Goal: Use online tool/utility: Utilize a website feature to perform a specific function

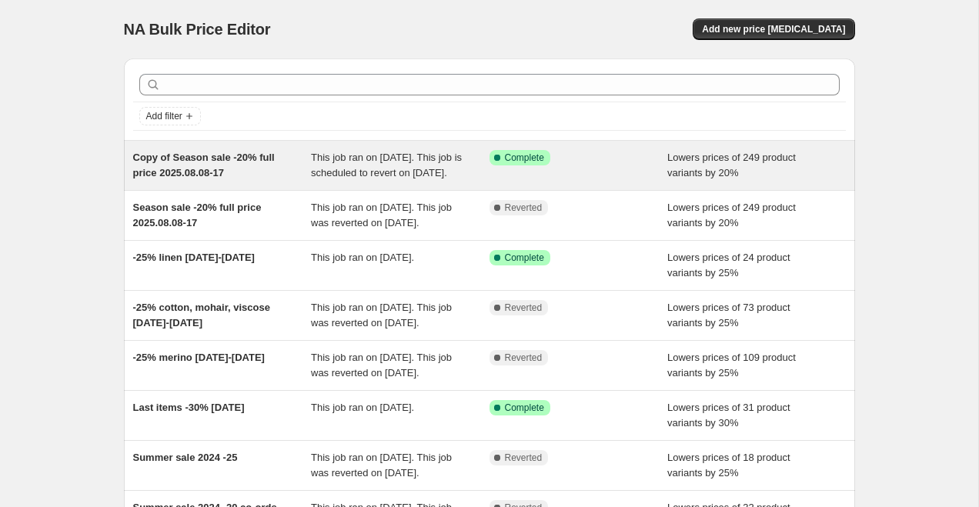
click at [270, 172] on div "Copy of Season sale -20% full price 2025.08.08-17" at bounding box center [222, 165] width 179 height 31
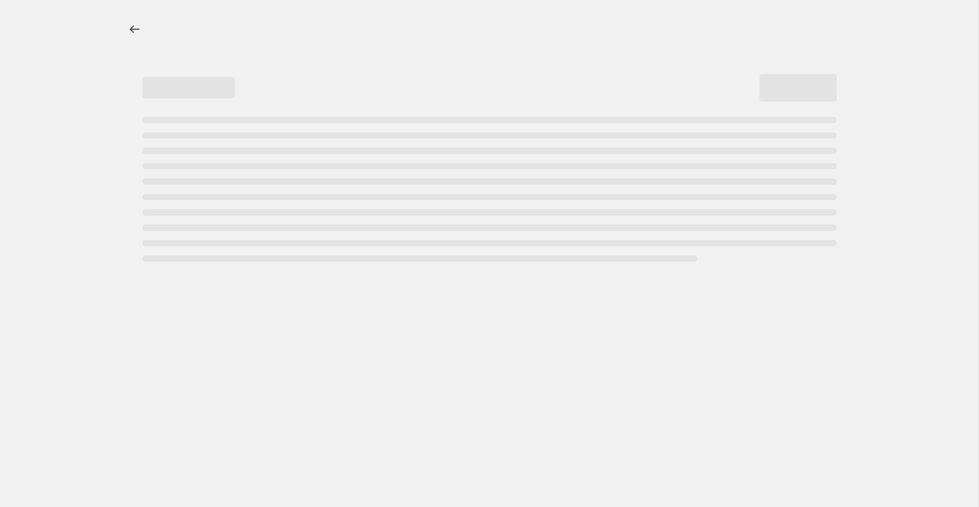
select select "percentage"
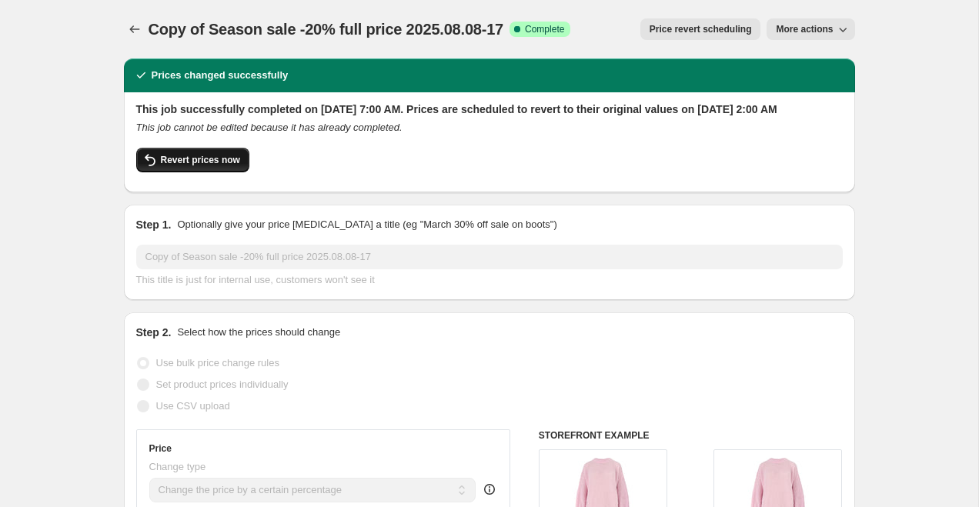
click at [217, 166] on span "Revert prices now" at bounding box center [200, 160] width 79 height 12
checkbox input "false"
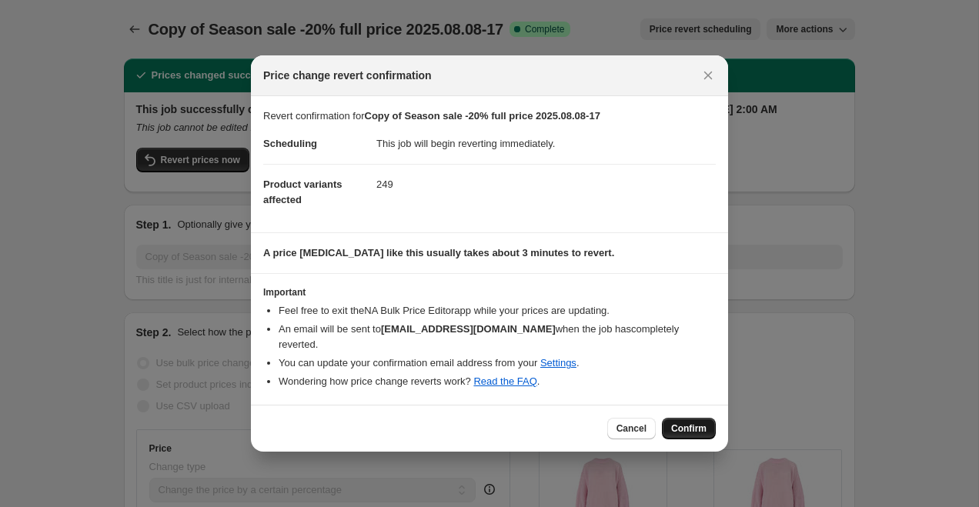
click at [699, 426] on span "Confirm" at bounding box center [688, 428] width 35 height 12
